Goal: Task Accomplishment & Management: Use online tool/utility

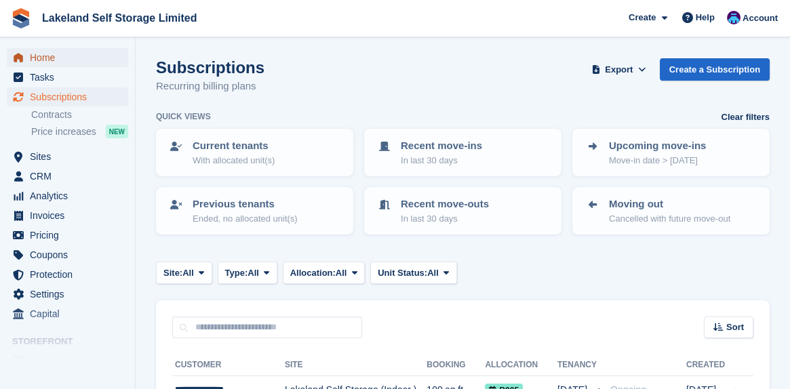
click at [46, 59] on span "Home" at bounding box center [70, 57] width 81 height 19
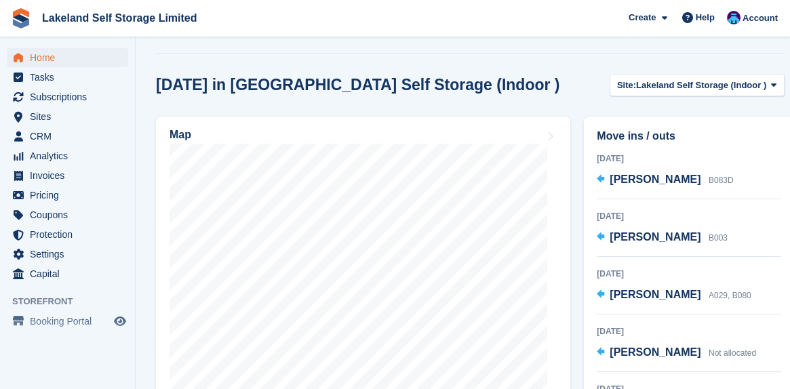
scroll to position [407, 0]
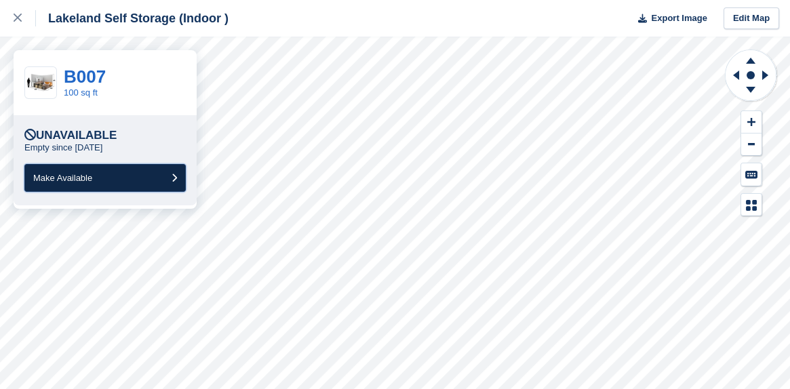
click at [71, 179] on span "Make Available" at bounding box center [62, 178] width 59 height 10
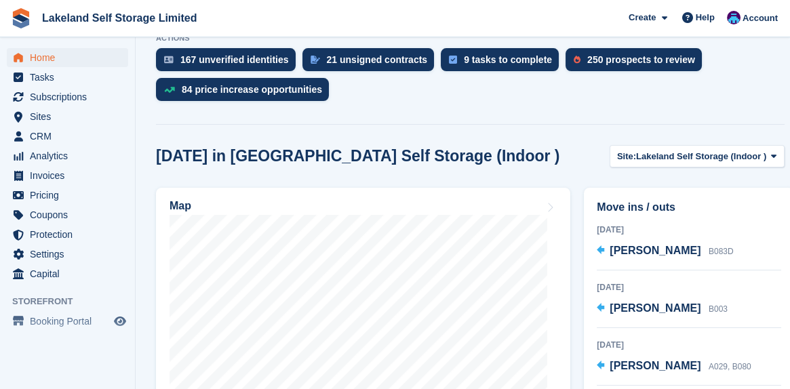
scroll to position [307, 0]
click at [39, 75] on span "Tasks" at bounding box center [70, 77] width 81 height 19
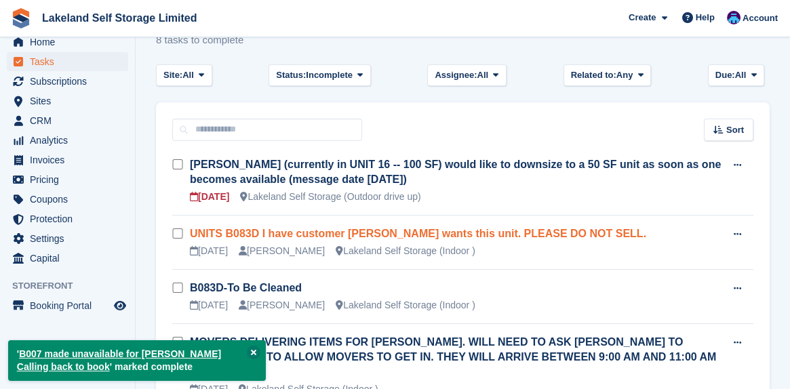
scroll to position [68, 0]
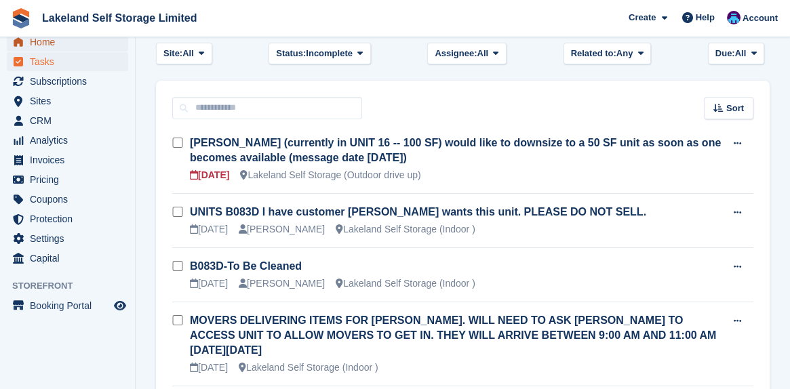
click at [49, 45] on span "Home" at bounding box center [70, 42] width 81 height 19
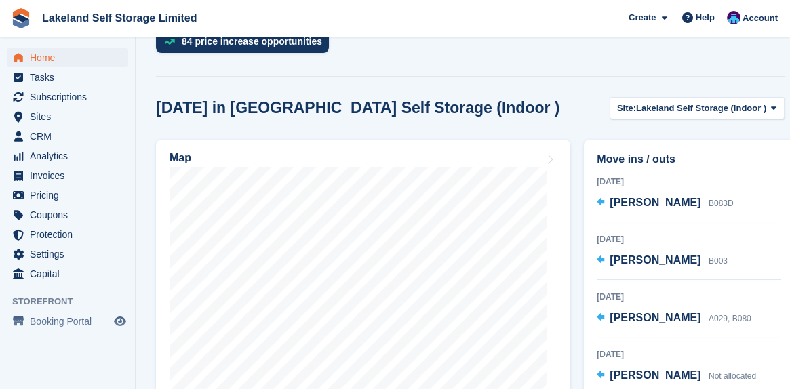
scroll to position [407, 0]
